Goal: Task Accomplishment & Management: Manage account settings

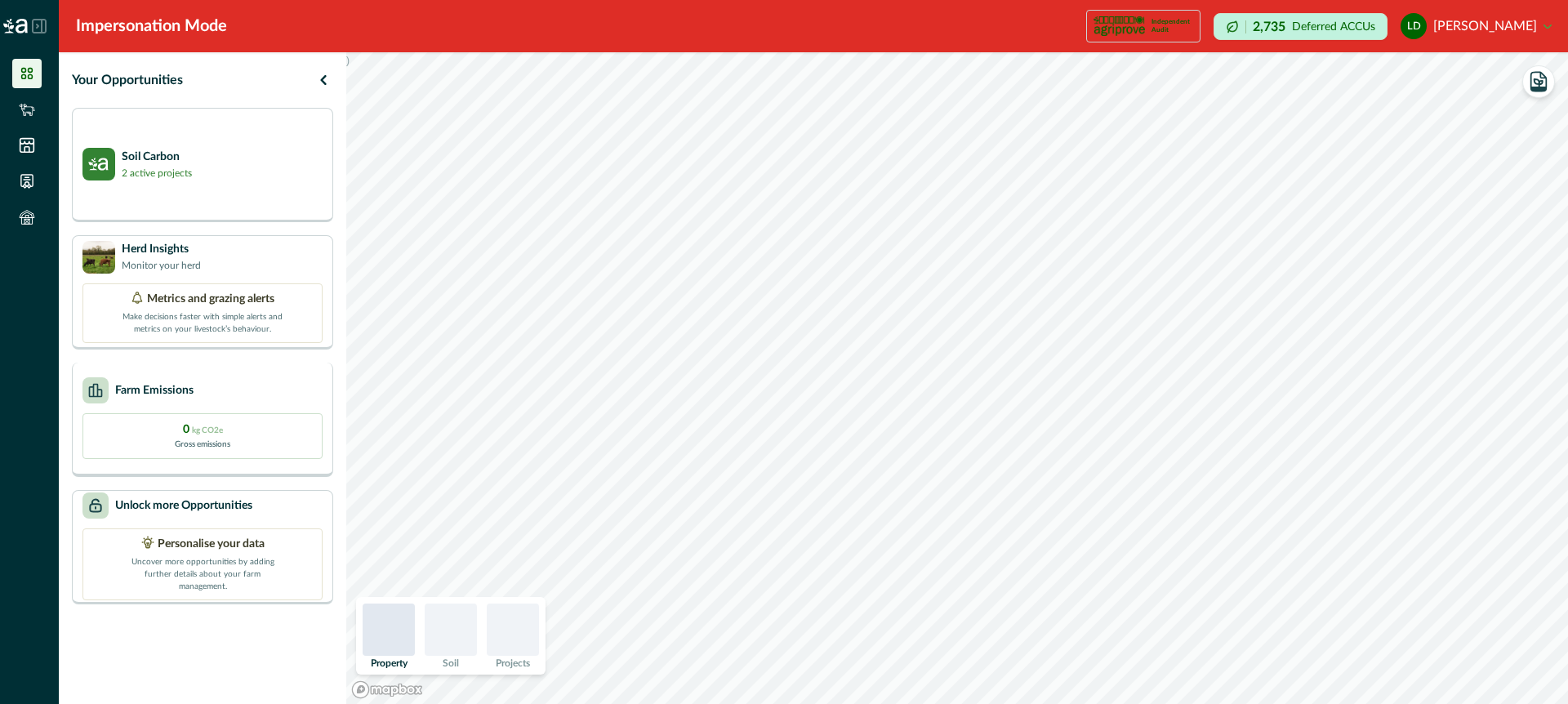
click at [292, 392] on div "Farm Emissions" at bounding box center [202, 391] width 240 height 26
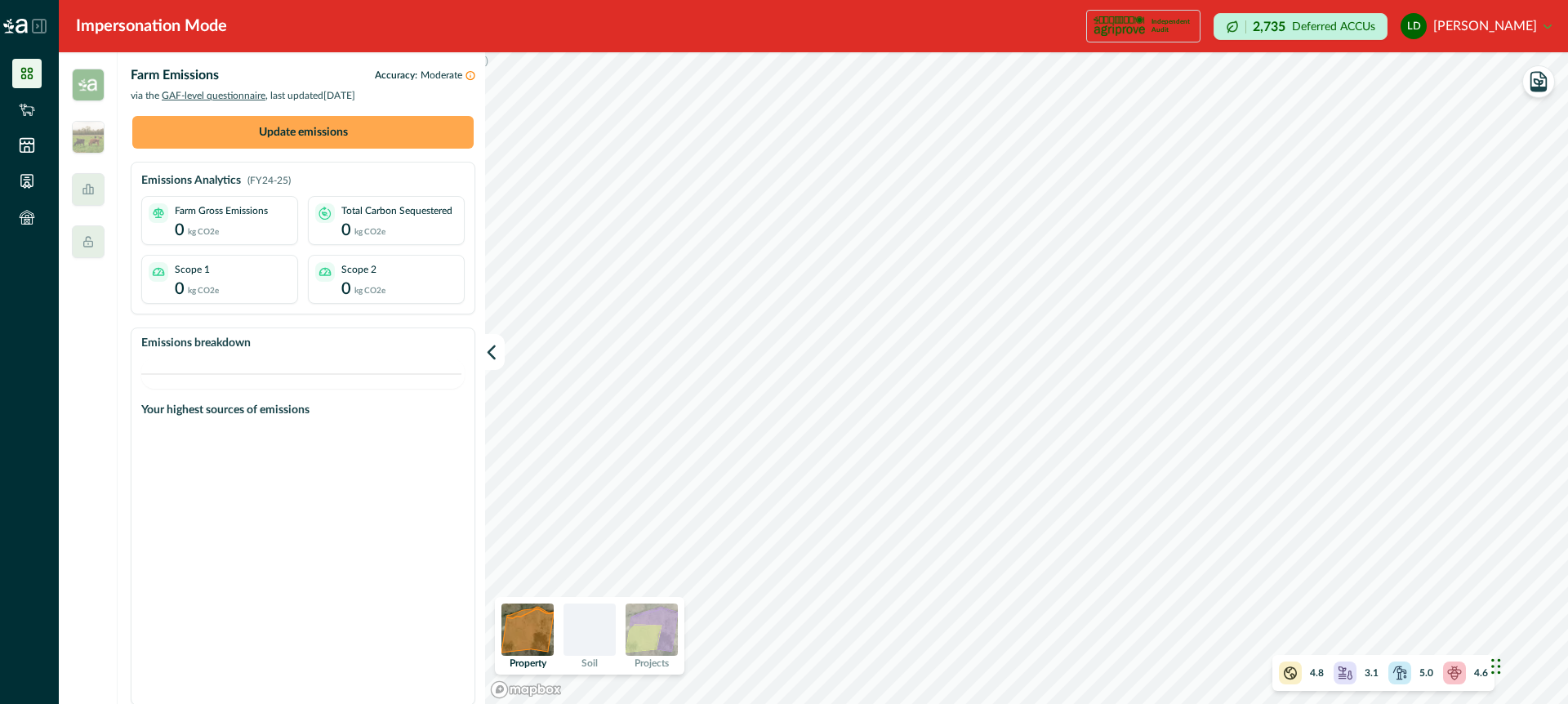
click at [354, 127] on button "Update emissions" at bounding box center [303, 133] width 341 height 33
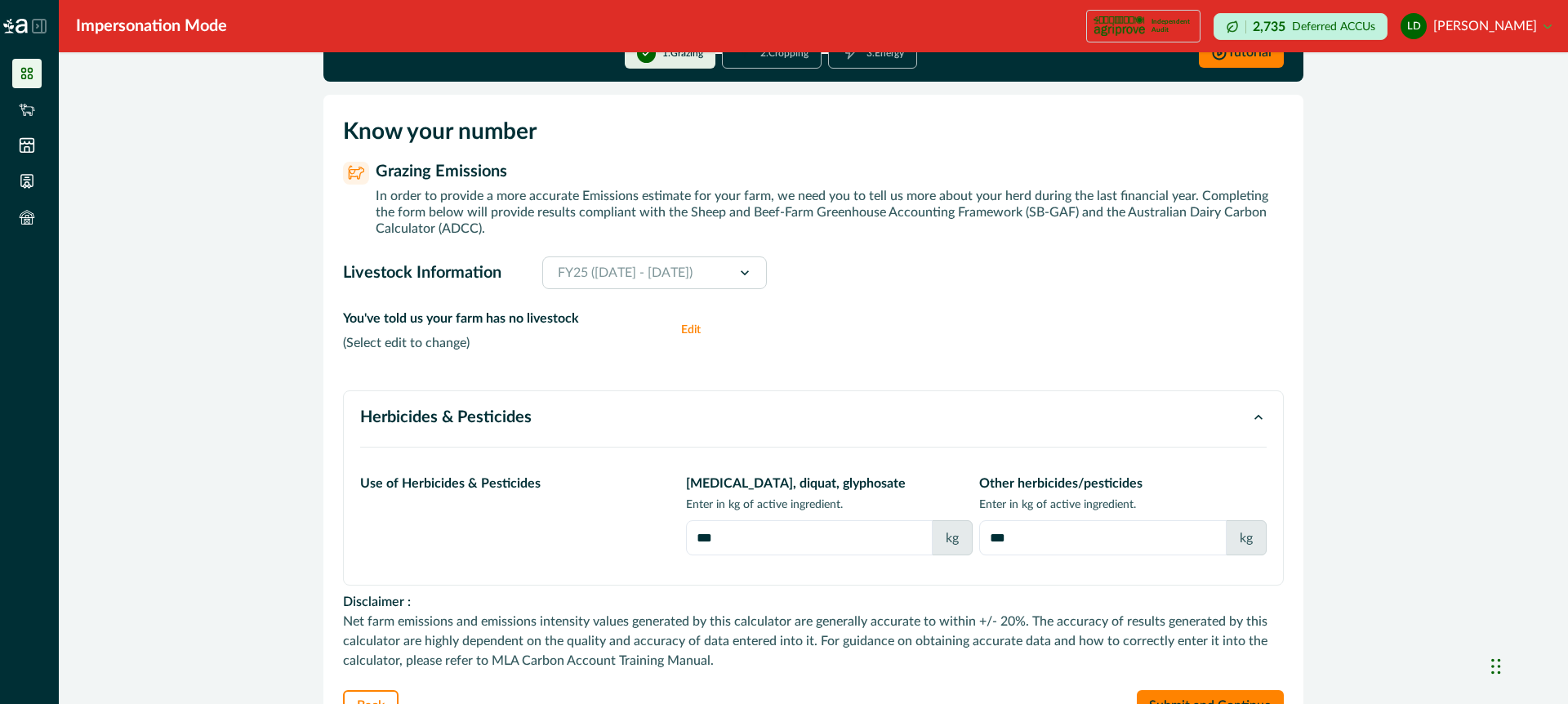
scroll to position [33, 0]
